Goal: Book appointment/travel/reservation

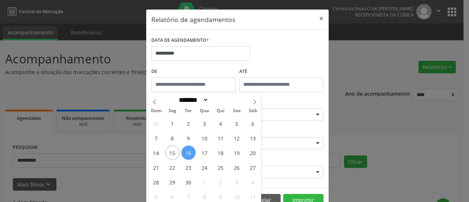
scroll to position [32, 0]
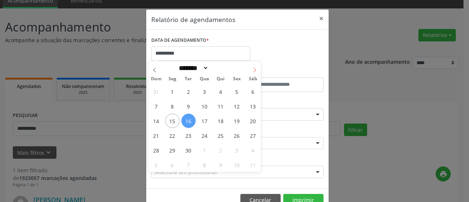
click at [260, 66] on span at bounding box center [254, 67] width 12 height 12
click at [255, 69] on icon at bounding box center [254, 69] width 5 height 5
select select "**"
click at [156, 119] on span "9" at bounding box center [156, 121] width 14 height 14
type input "**********"
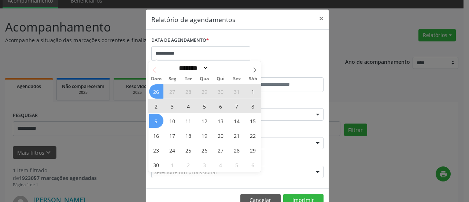
click at [155, 67] on icon at bounding box center [154, 69] width 5 height 5
select select "*"
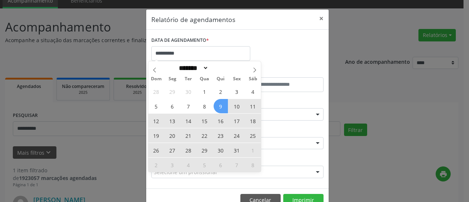
click at [223, 105] on span "9" at bounding box center [221, 106] width 14 height 14
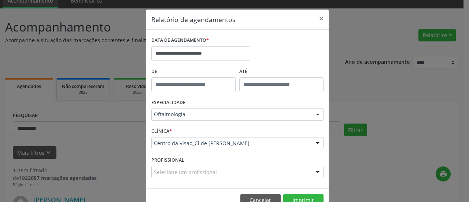
click at [223, 105] on div "ESPECIALIDADE Oftalmologia Todas as especialidades Alergologia Angiologia Arrit…" at bounding box center [237, 111] width 176 height 29
click at [302, 194] on button "Imprimir" at bounding box center [303, 200] width 40 height 12
